Goal: Communication & Community: Share content

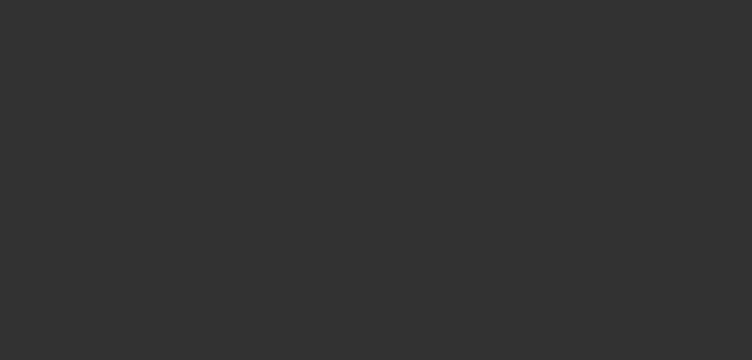
click at [16, 8] on div at bounding box center [376, 180] width 752 height 360
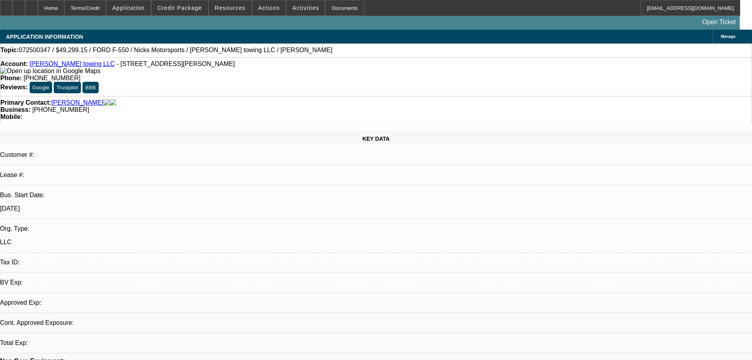
select select "0.15"
select select "2"
select select "0.1"
select select "4"
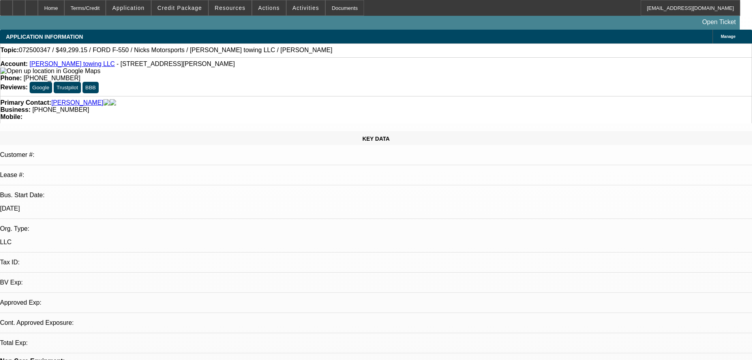
select select "0.15"
select select "2"
select select "0.1"
select select "4"
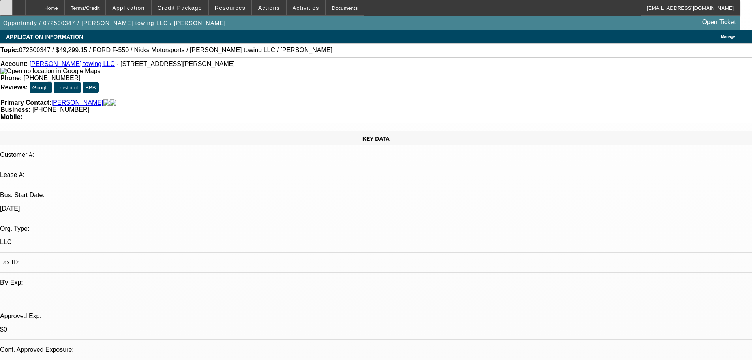
click at [13, 12] on div at bounding box center [6, 8] width 13 height 16
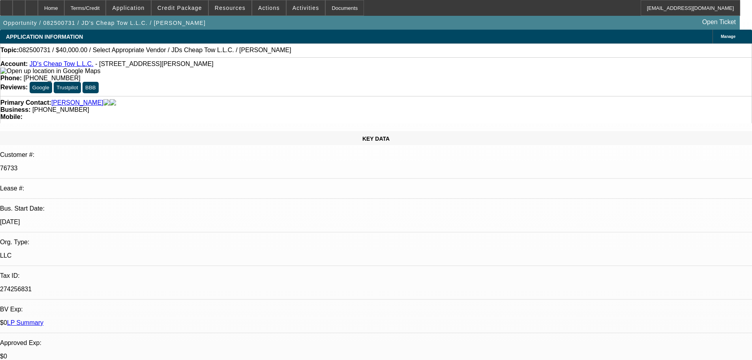
select select "0"
select select "2"
select select "0.1"
select select "4"
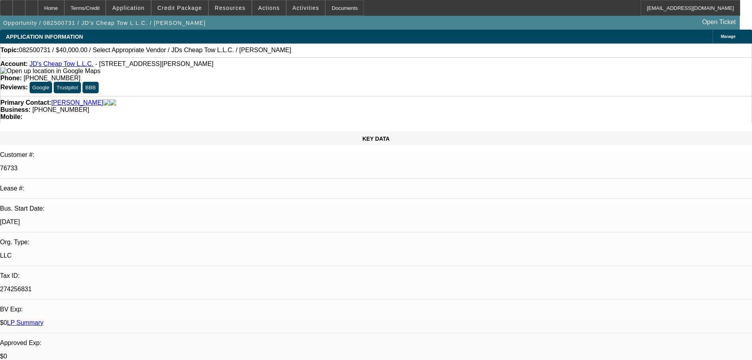
select select "0"
select select "2"
select select "0.1"
select select "4"
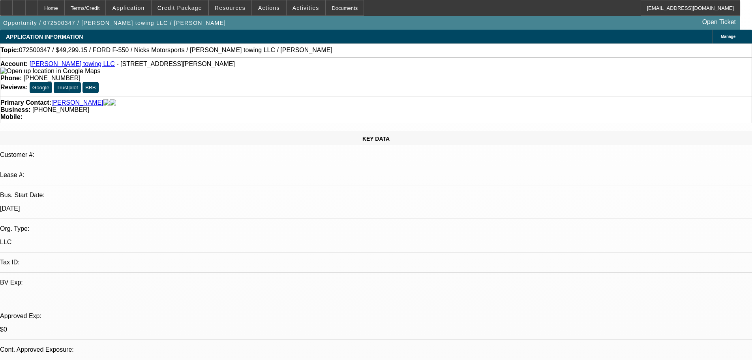
select select "0.15"
select select "2"
select select "0.1"
select select "4"
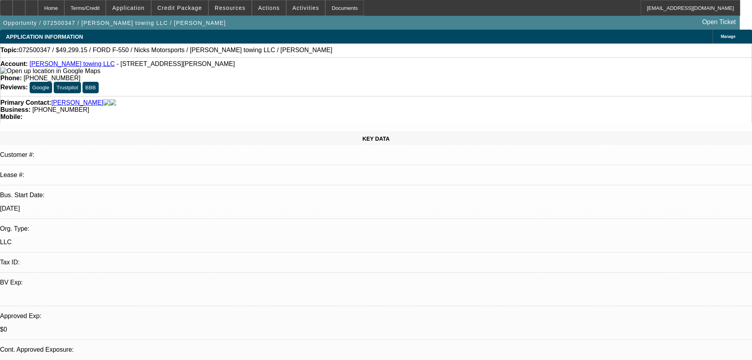
select select "0.15"
select select "2"
select select "0.1"
select select "4"
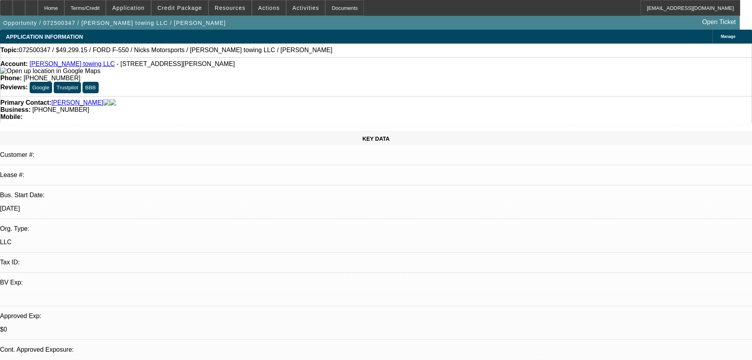
drag, startPoint x: 509, startPoint y: 255, endPoint x: 747, endPoint y: 263, distance: 237.8
copy div "https://www.facebook.com/story.php?story_fbid=777611678148469&id=10007698930500…"
